Goal: Transaction & Acquisition: Purchase product/service

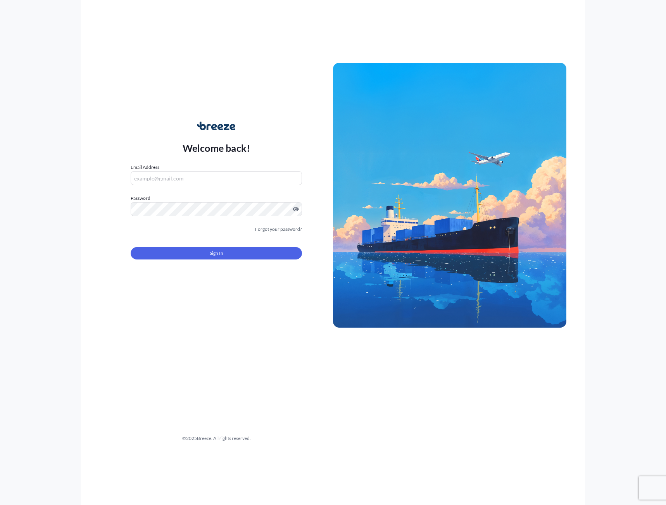
type input "[PERSON_NAME][EMAIL_ADDRESS][PERSON_NAME][DOMAIN_NAME]"
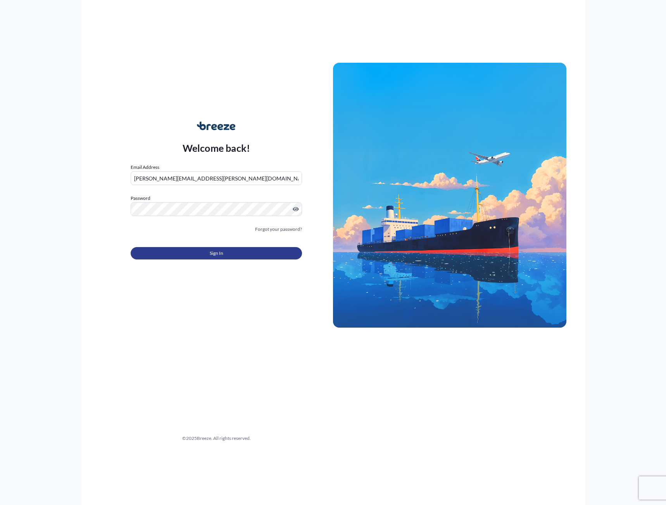
click at [182, 256] on button "Sign In" at bounding box center [216, 253] width 171 height 12
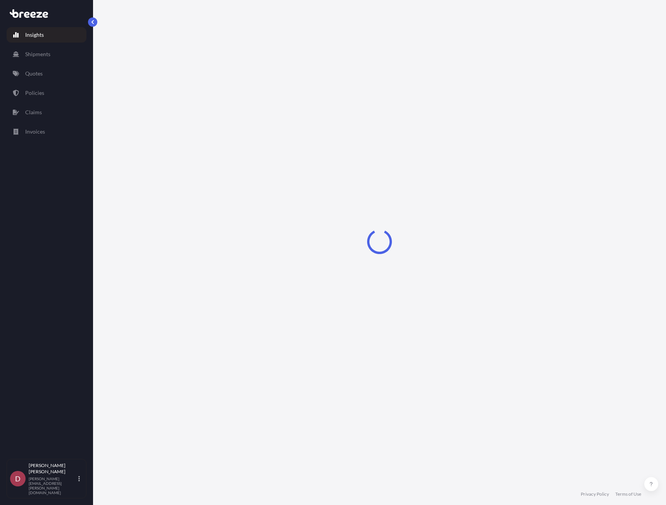
select select "2025"
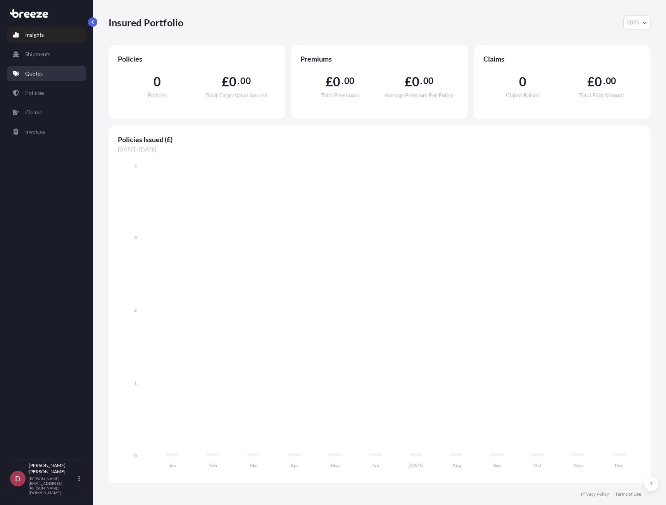
click at [26, 76] on p "Quotes" at bounding box center [33, 74] width 17 height 8
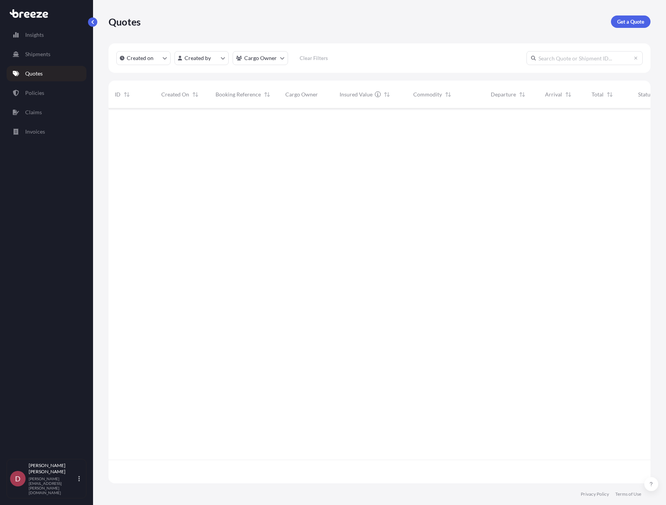
scroll to position [397, 536]
click at [635, 19] on p "Get a Quote" at bounding box center [630, 22] width 27 height 8
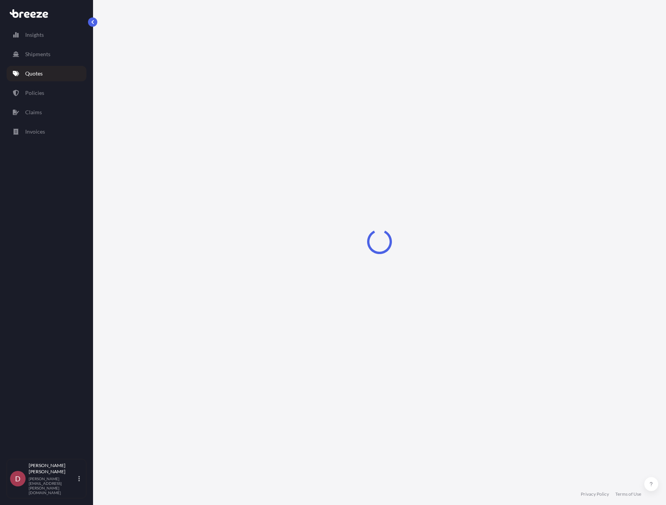
select select "Sea"
select select "1"
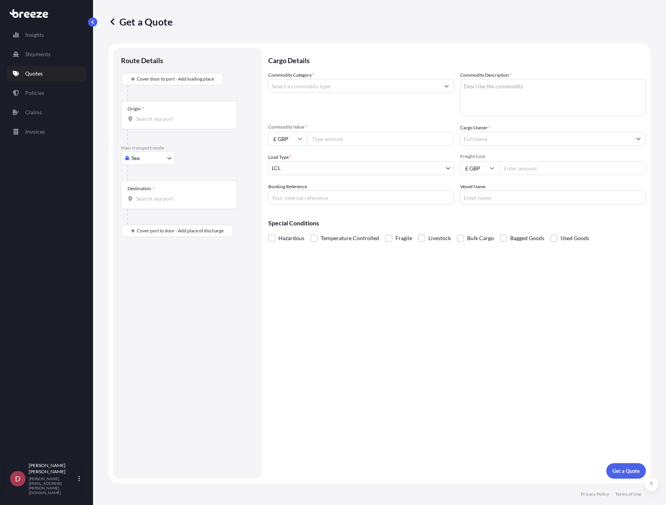
click at [344, 83] on input "Commodity Category *" at bounding box center [354, 86] width 171 height 14
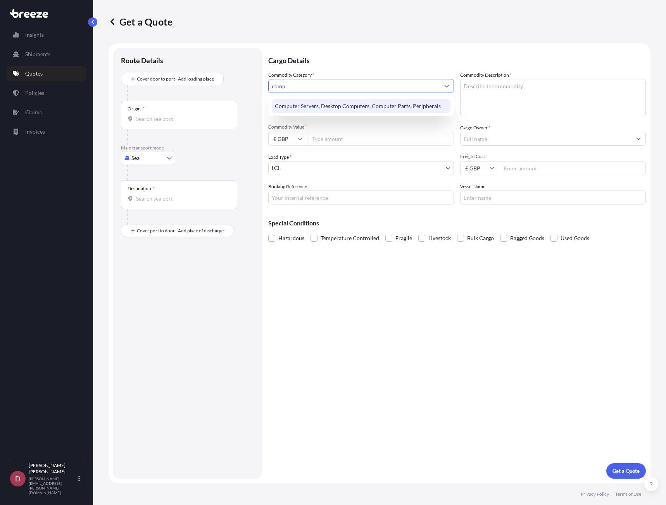
click at [344, 104] on div "Computer Servers, Desktop Computers, Computer Parts, Peripherals" at bounding box center [361, 106] width 179 height 14
type input "Computer Servers, Desktop Computers, Computer Parts, Peripherals"
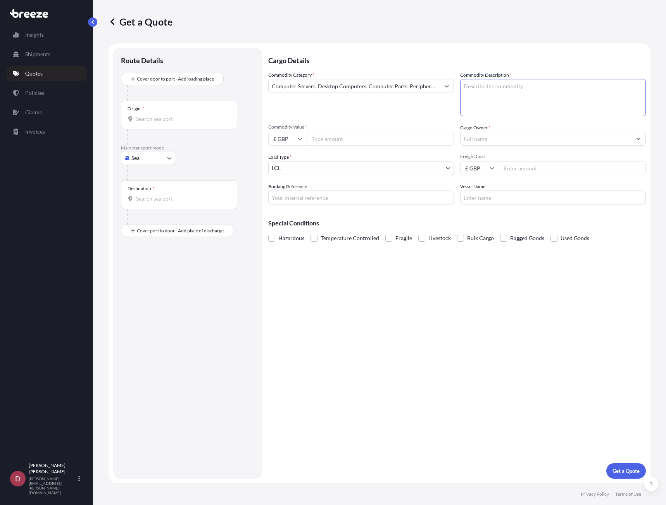
click at [486, 101] on textarea "Commodity Description *" at bounding box center [553, 97] width 186 height 37
type textarea "Switches and Ethernet Cables"
click at [157, 159] on body "Insights Shipments Quotes Policies Claims Invoices D [PERSON_NAME] [PERSON_NAME…" at bounding box center [333, 252] width 666 height 505
click at [148, 205] on div "Road" at bounding box center [148, 206] width 48 height 14
select select "Road"
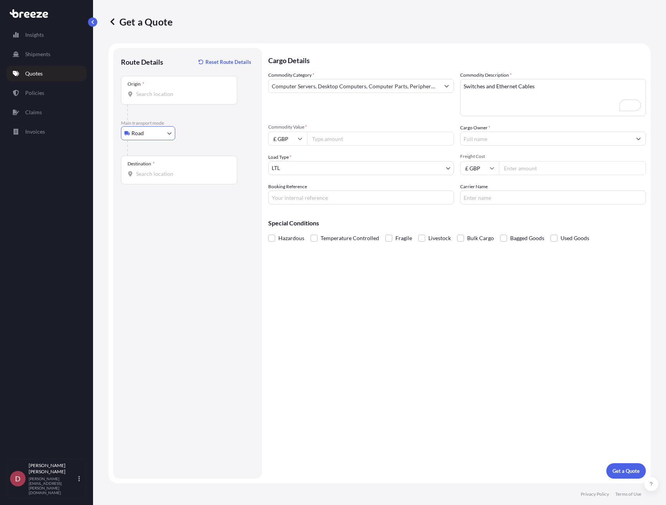
click at [281, 140] on input "£ GBP" at bounding box center [287, 139] width 39 height 14
click at [293, 164] on div "€ EUR" at bounding box center [287, 160] width 33 height 15
type input "€ EUR"
click at [333, 134] on input "Commodity Value *" at bounding box center [380, 139] width 147 height 14
type input "1000"
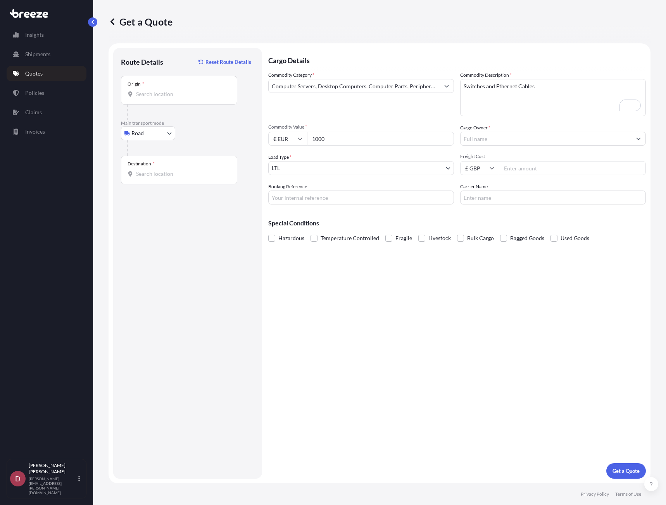
click at [515, 133] on input "Cargo Owner *" at bounding box center [545, 139] width 171 height 14
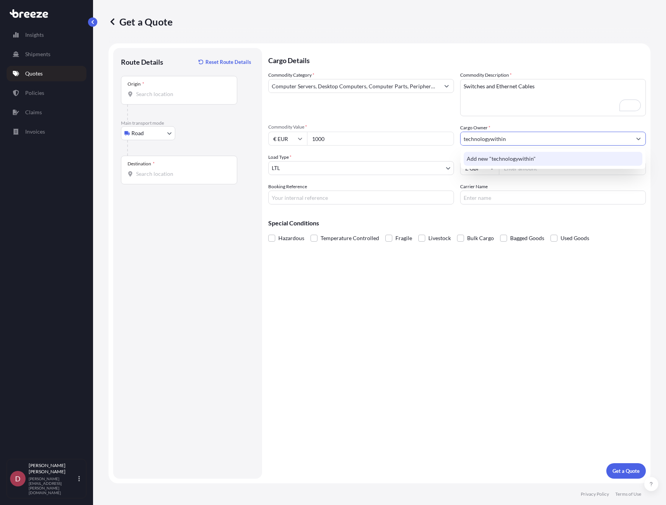
type input "technologywithin"
click at [534, 183] on div "Commodity Category * Computer Servers, Desktop Computers, Computer Parts, Perip…" at bounding box center [456, 137] width 377 height 133
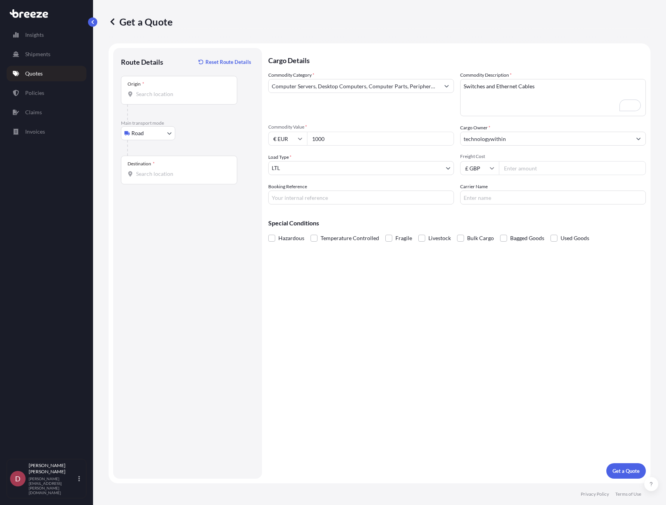
click at [486, 172] on input "£ GBP" at bounding box center [479, 168] width 39 height 14
click at [484, 189] on div "€ EUR" at bounding box center [479, 189] width 33 height 15
type input "€ EUR"
click at [537, 171] on input "Freight Cost" at bounding box center [572, 168] width 147 height 14
type input "50"
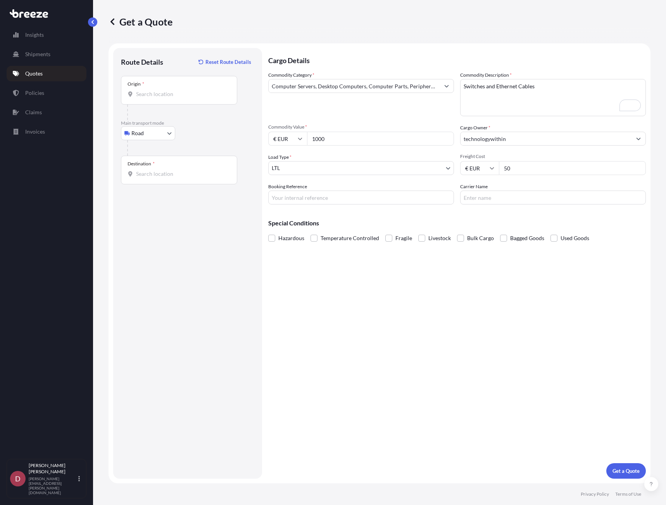
click at [493, 200] on input "Carrier Name" at bounding box center [553, 198] width 186 height 14
type input "DPD"
click at [151, 89] on div "Origin *" at bounding box center [179, 90] width 116 height 29
click at [151, 90] on input "Origin *" at bounding box center [181, 94] width 91 height 8
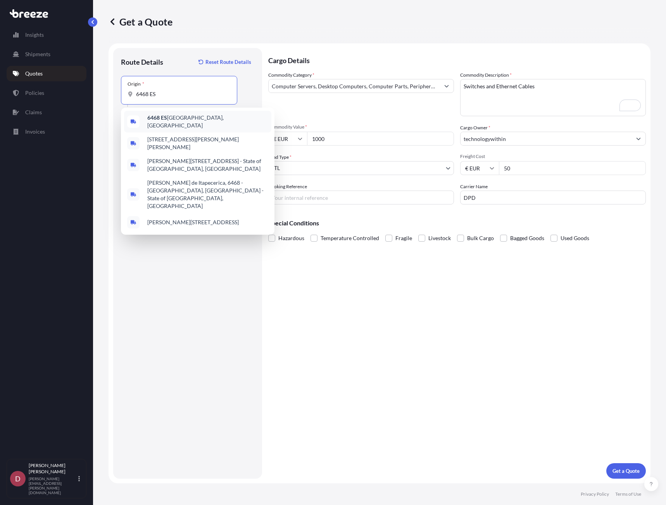
click at [158, 114] on div "6468 ES [GEOGRAPHIC_DATA], [GEOGRAPHIC_DATA]" at bounding box center [197, 122] width 147 height 22
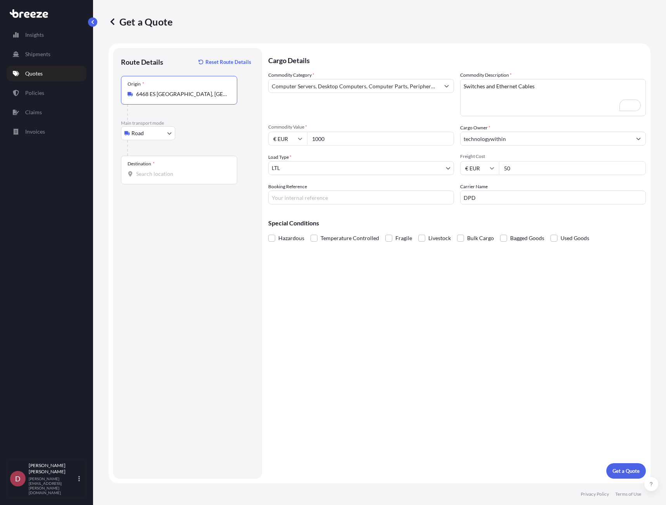
type input "6468 ES [GEOGRAPHIC_DATA], [GEOGRAPHIC_DATA]"
click at [147, 177] on input "Destination *" at bounding box center [181, 174] width 91 height 8
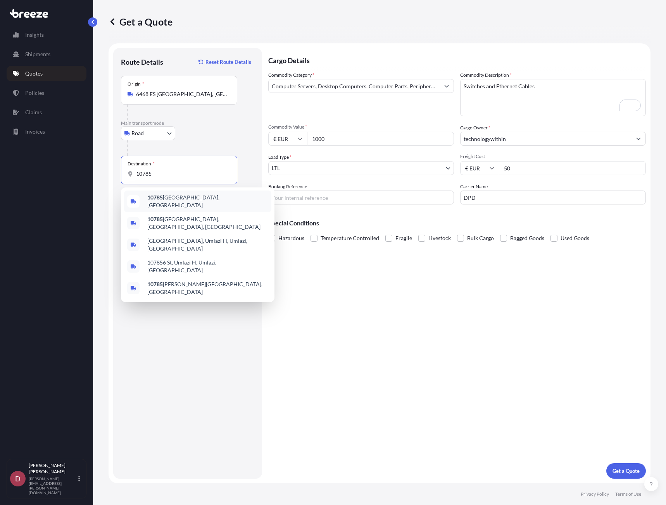
click at [223, 200] on div "10785 [GEOGRAPHIC_DATA], [GEOGRAPHIC_DATA]" at bounding box center [197, 202] width 147 height 22
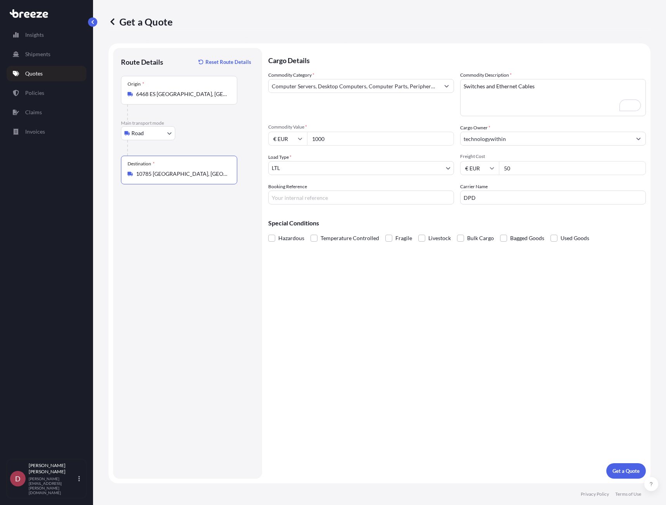
type input "10785 [GEOGRAPHIC_DATA], [GEOGRAPHIC_DATA]"
click at [299, 197] on input "Booking Reference" at bounding box center [361, 198] width 186 height 14
type input "PUR-824734"
click at [405, 343] on div "Cargo Details Commodity Category * Computer Servers, Desktop Computers, Compute…" at bounding box center [456, 263] width 377 height 431
click at [608, 476] on button "Get a Quote" at bounding box center [626, 471] width 40 height 16
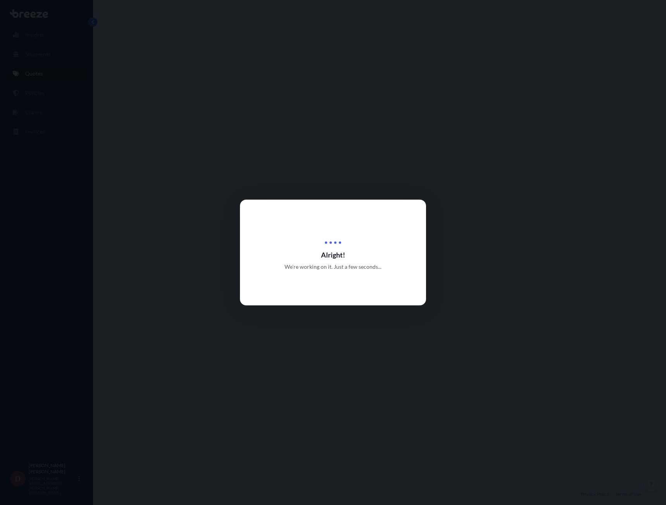
select select "Road"
select select "1"
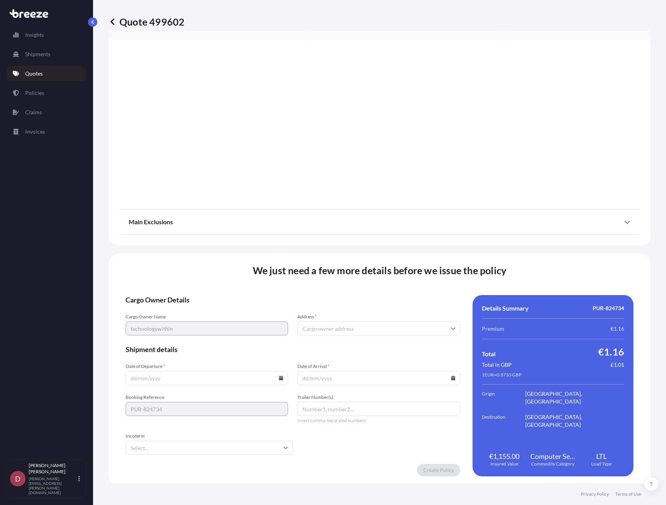
scroll to position [725, 0]
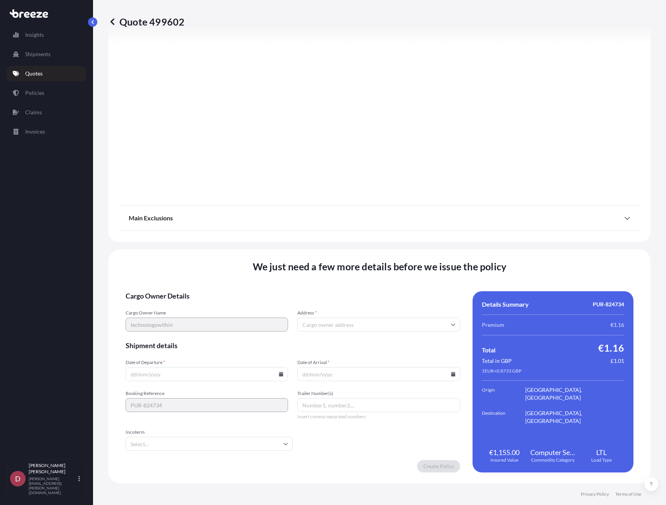
click at [326, 326] on input "Address *" at bounding box center [378, 325] width 162 height 14
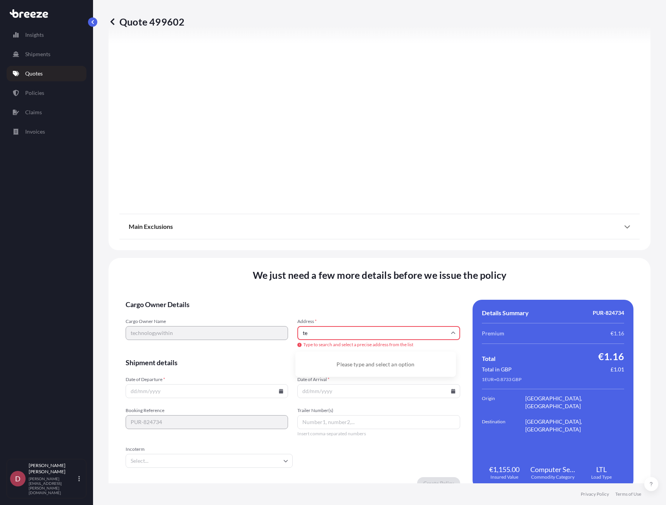
type input "t"
type input "u"
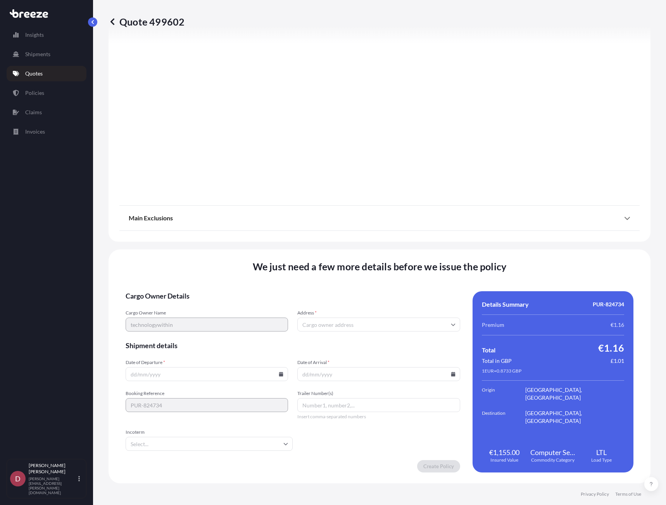
paste input "[STREET_ADDRESS]"
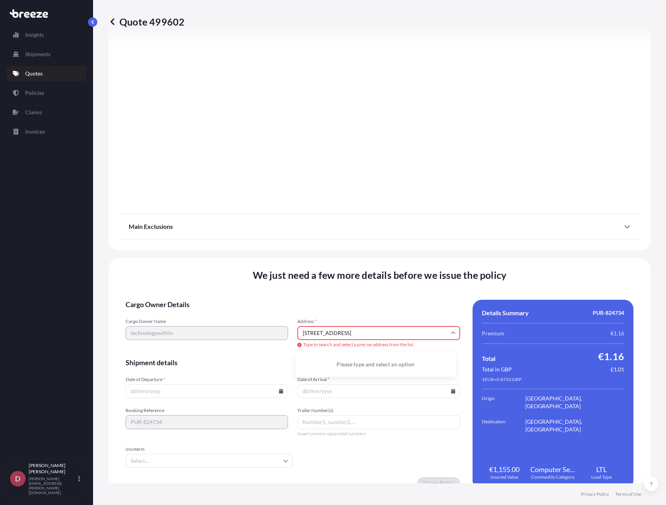
click at [393, 347] on span "Type to search and select a precise address from the list" at bounding box center [378, 345] width 162 height 6
click at [451, 331] on icon at bounding box center [453, 333] width 5 height 5
click at [429, 313] on form "Cargo Owner Details Cargo Owner Name technologywithin Address * [GEOGRAPHIC_DAT…" at bounding box center [293, 395] width 334 height 190
click at [416, 336] on input "[STREET_ADDRESS]" at bounding box center [378, 333] width 162 height 14
drag, startPoint x: 412, startPoint y: 334, endPoint x: 119, endPoint y: 292, distance: 295.9
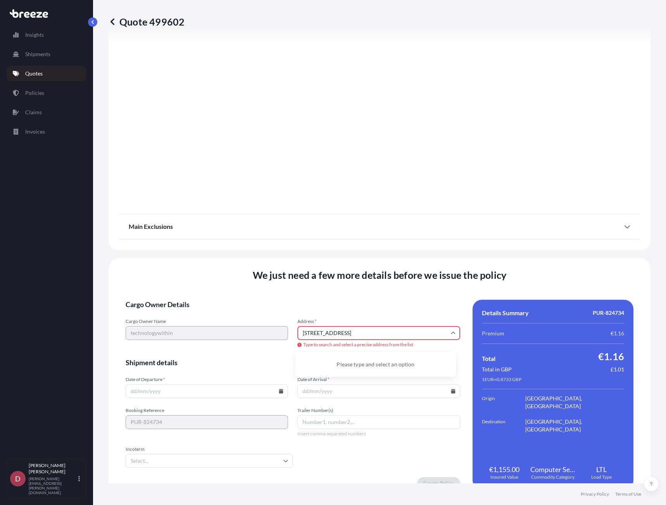
click at [119, 292] on div "We just need a few more details before we issue the policy Cargo Owner Details …" at bounding box center [380, 379] width 542 height 243
click at [370, 336] on input "SO45 2QL" at bounding box center [378, 333] width 162 height 14
click at [367, 365] on li "Holbury, [GEOGRAPHIC_DATA], [GEOGRAPHIC_DATA]" at bounding box center [375, 362] width 154 height 15
type input "[STREET_ADDRESS]"
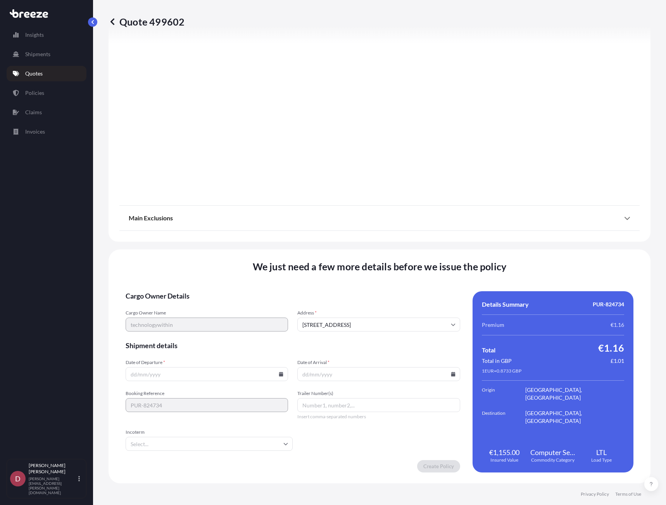
click at [280, 374] on icon at bounding box center [281, 374] width 4 height 5
click at [170, 318] on button "23" at bounding box center [170, 320] width 12 height 12
type input "[DATE]"
click at [341, 377] on input "Date of Arrival *" at bounding box center [378, 374] width 162 height 14
click at [335, 377] on input "Date of Arrival *" at bounding box center [378, 374] width 162 height 14
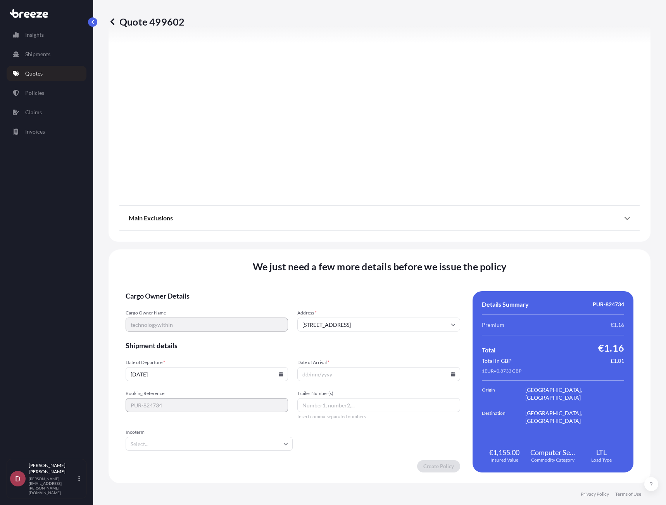
click at [448, 377] on input "Date of Arrival *" at bounding box center [378, 374] width 162 height 14
click at [451, 374] on icon at bounding box center [453, 374] width 5 height 5
click at [358, 320] on button "24" at bounding box center [357, 320] width 12 height 12
type input "[DATE]"
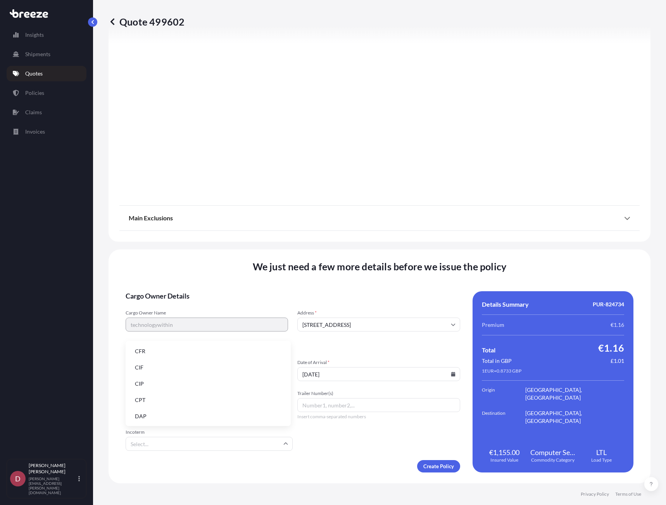
click at [280, 446] on input "Incoterm" at bounding box center [209, 444] width 167 height 14
click at [352, 453] on form "Cargo Owner Details Cargo Owner Name technologywithin Address * [GEOGRAPHIC_DAT…" at bounding box center [293, 381] width 334 height 181
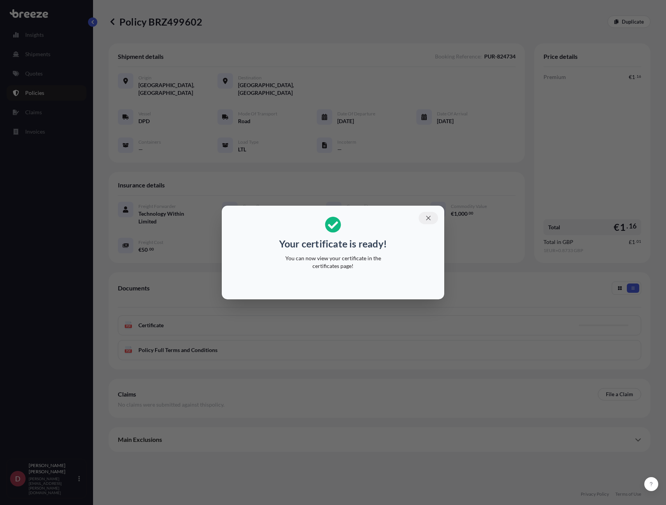
click at [431, 219] on icon "button" at bounding box center [428, 218] width 7 height 7
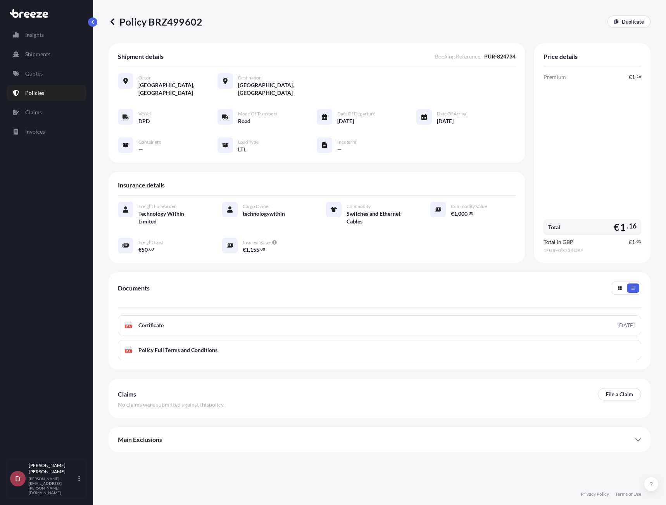
click at [43, 96] on link "Policies" at bounding box center [47, 93] width 80 height 16
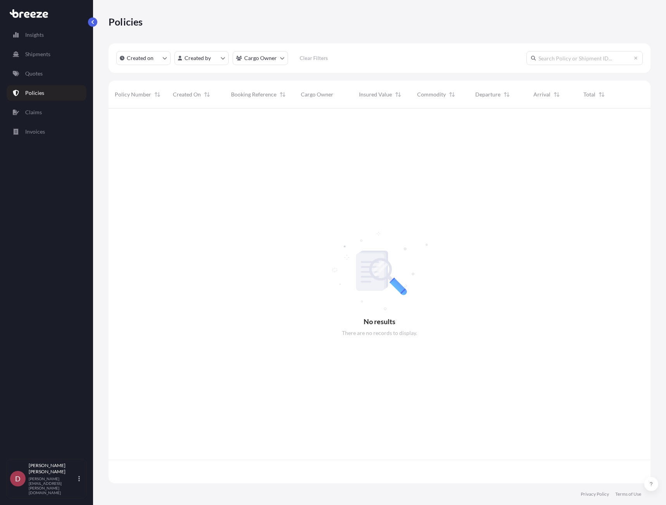
scroll to position [374, 536]
